Goal: Task Accomplishment & Management: Use online tool/utility

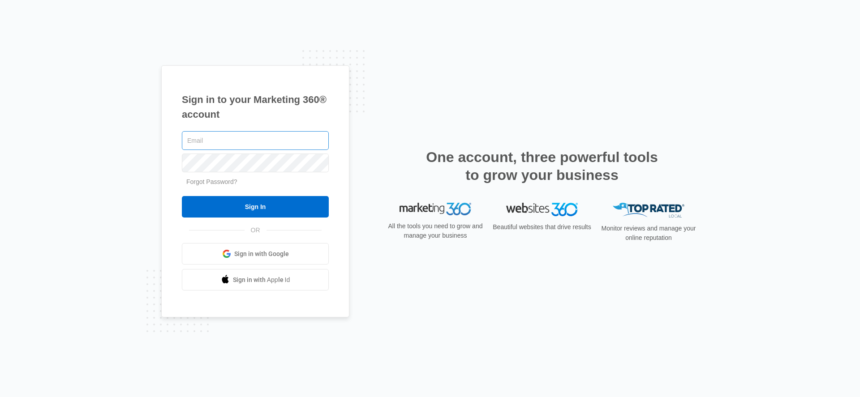
type input "[EMAIL_ADDRESS][PERSON_NAME][DOMAIN_NAME]"
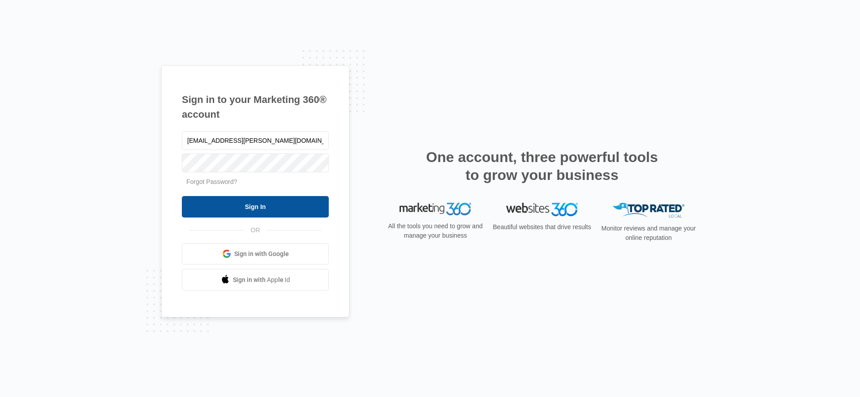
click at [215, 213] on input "Sign In" at bounding box center [255, 207] width 147 height 22
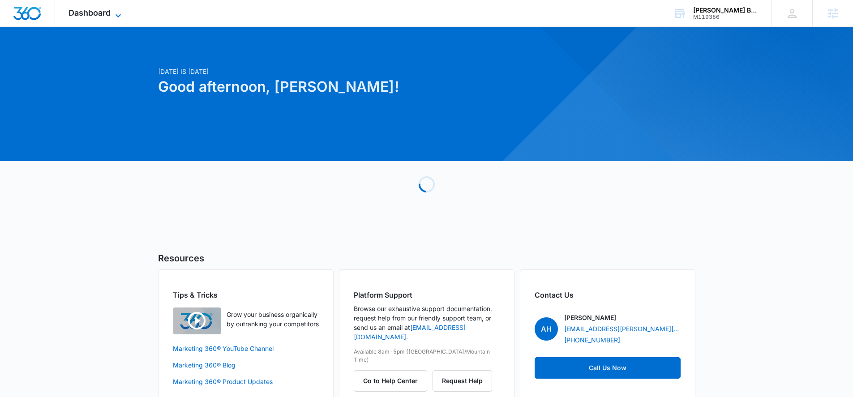
click at [72, 12] on span "Dashboard" at bounding box center [90, 12] width 42 height 9
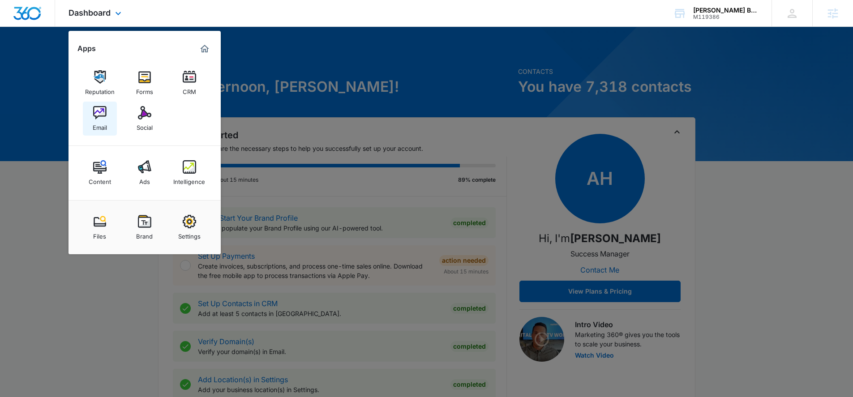
click at [106, 112] on img at bounding box center [99, 112] width 13 height 13
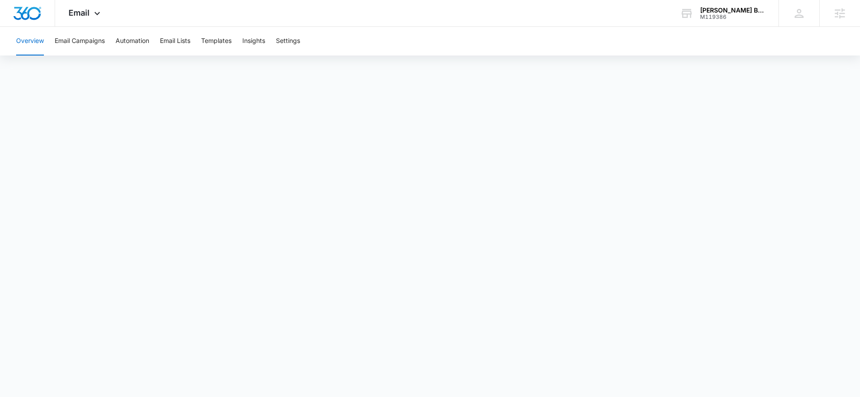
click at [195, 37] on div "Overview Email Campaigns Automation Email Lists Templates Insights Settings" at bounding box center [430, 41] width 839 height 29
click at [208, 36] on button "Templates" at bounding box center [216, 41] width 30 height 29
click at [88, 20] on div "Email Apps Reputation Forms CRM Email Social Content Ads Intelligence Files Bra…" at bounding box center [85, 13] width 61 height 26
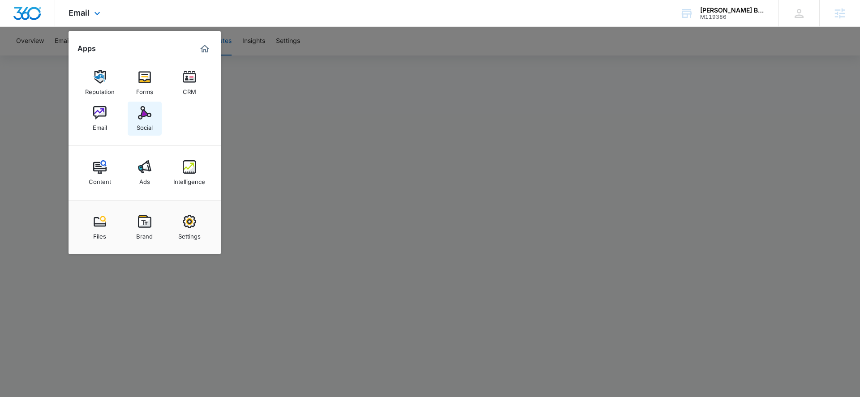
click at [151, 115] on img at bounding box center [144, 112] width 13 height 13
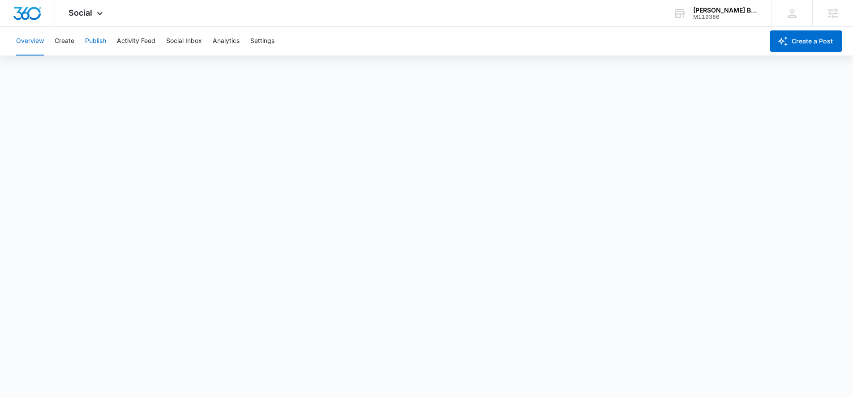
click at [91, 40] on button "Publish" at bounding box center [95, 41] width 21 height 29
click at [64, 43] on button "Create" at bounding box center [65, 41] width 20 height 29
click at [88, 9] on span "Social" at bounding box center [81, 12] width 24 height 9
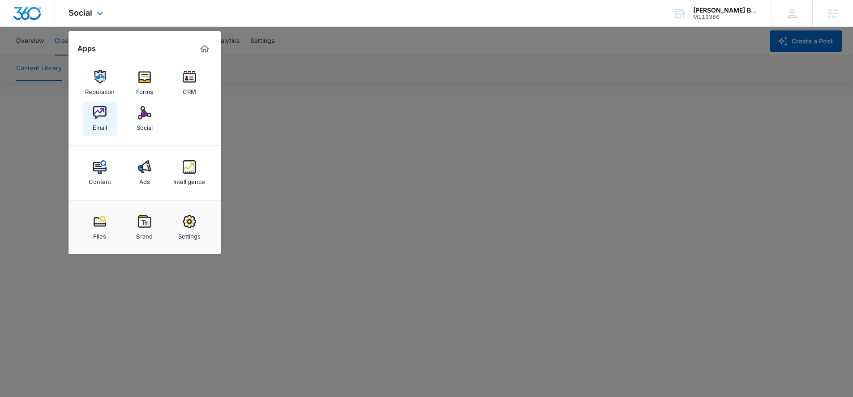
click at [98, 116] on img at bounding box center [99, 112] width 13 height 13
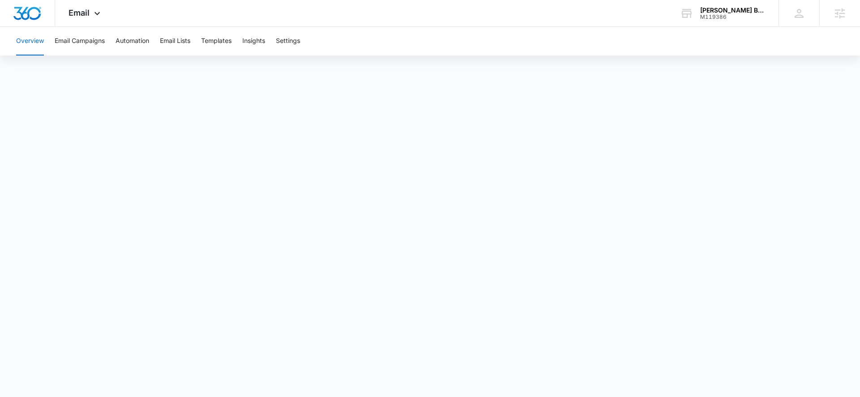
click at [198, 39] on div "Overview Email Campaigns Automation Email Lists Templates Insights Settings" at bounding box center [430, 41] width 839 height 29
click at [202, 39] on div "Overview Email Campaigns Automation Email Lists Templates Insights Settings" at bounding box center [430, 41] width 839 height 29
click at [206, 39] on button "Templates" at bounding box center [216, 41] width 30 height 29
click at [392, 393] on body "Email Apps Reputation Forms CRM Email Social Content Ads Intelligence Files Bra…" at bounding box center [430, 198] width 860 height 397
click at [86, 10] on span "Email" at bounding box center [79, 12] width 21 height 9
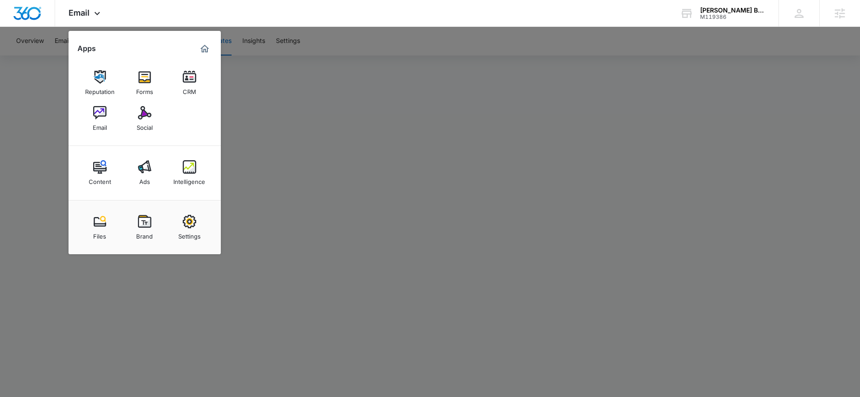
click at [13, 117] on div at bounding box center [430, 198] width 860 height 397
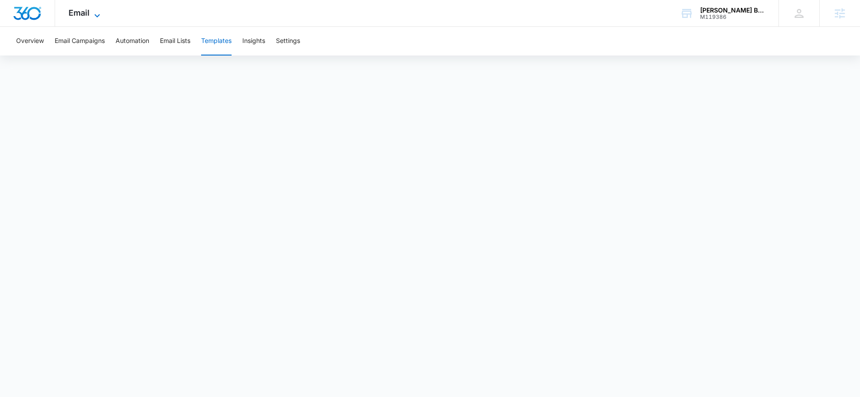
click at [87, 12] on span "Email" at bounding box center [79, 12] width 21 height 9
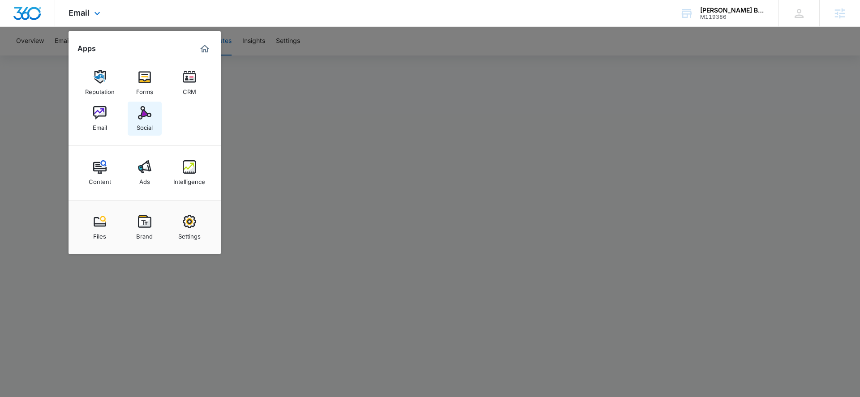
click at [151, 113] on img at bounding box center [144, 112] width 13 height 13
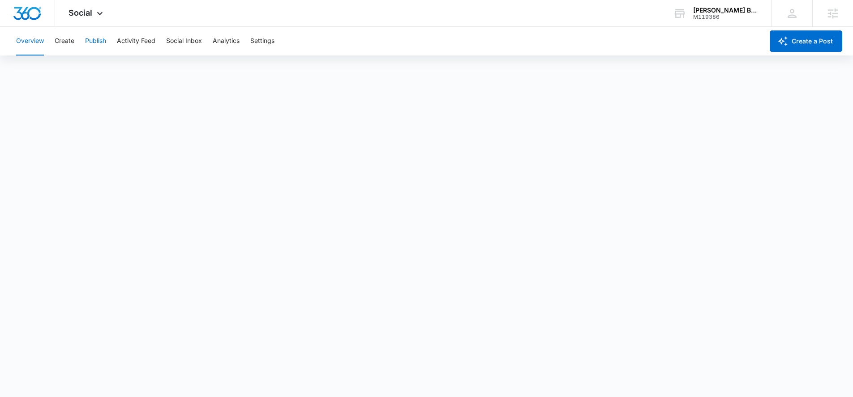
click at [90, 39] on button "Publish" at bounding box center [95, 41] width 21 height 29
click at [64, 40] on button "Create" at bounding box center [65, 41] width 20 height 29
